Goal: Information Seeking & Learning: Learn about a topic

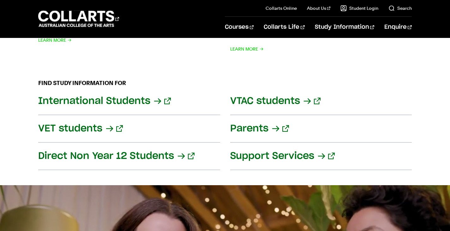
scroll to position [768, 0]
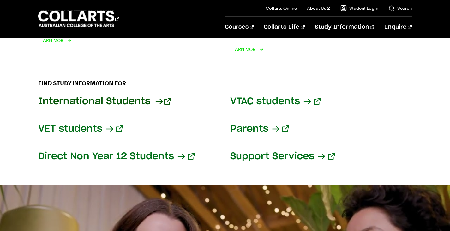
click at [108, 88] on link "International Students" at bounding box center [128, 101] width 181 height 27
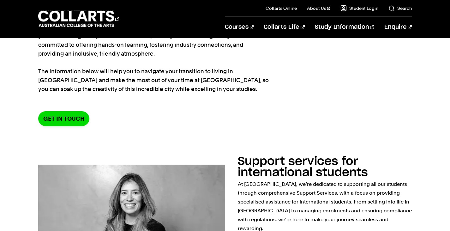
scroll to position [101, 0]
click at [64, 112] on link "Get in Touch" at bounding box center [63, 118] width 51 height 15
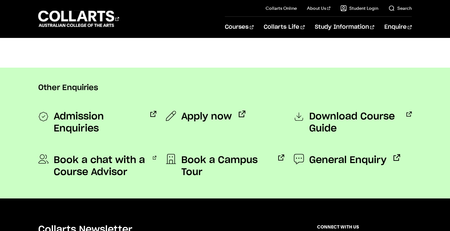
scroll to position [499, 0]
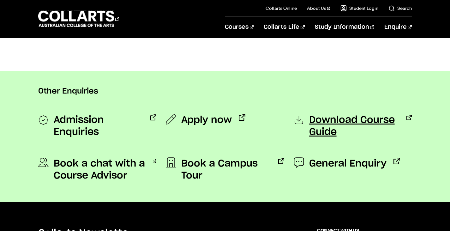
click at [315, 121] on span "Download Course Guide" at bounding box center [354, 126] width 91 height 24
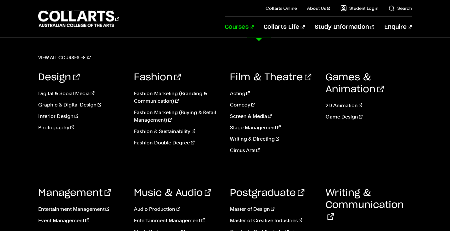
scroll to position [7, 0]
click at [243, 135] on link "Writing & Directing" at bounding box center [273, 139] width 86 height 8
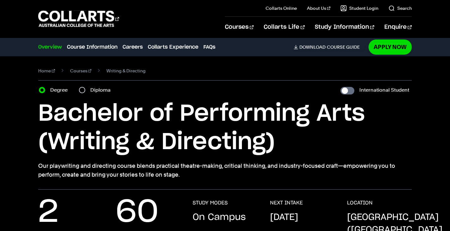
scroll to position [0, 0]
click at [348, 93] on input "International Student" at bounding box center [347, 90] width 14 height 8
checkbox input "true"
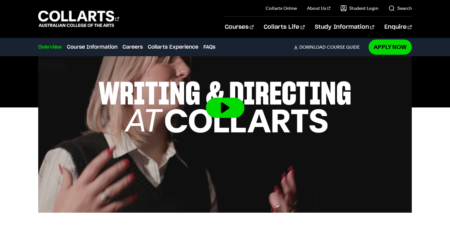
scroll to position [270, 0]
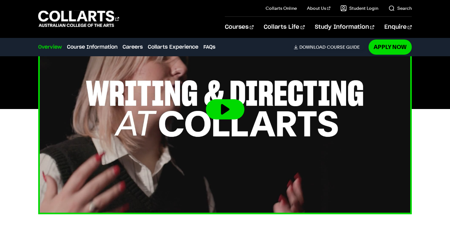
click at [237, 113] on img at bounding box center [225, 109] width 410 height 231
click at [234, 99] on button at bounding box center [225, 109] width 38 height 20
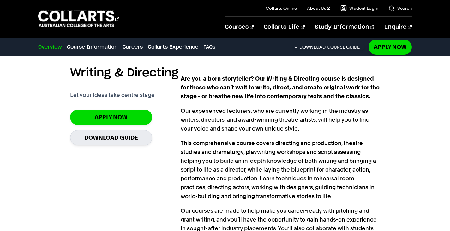
scroll to position [447, 0]
